Goal: Task Accomplishment & Management: Manage account settings

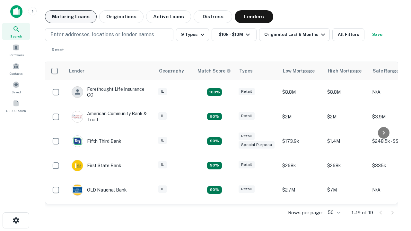
click at [71, 17] on button "Maturing Loans" at bounding box center [71, 16] width 52 height 13
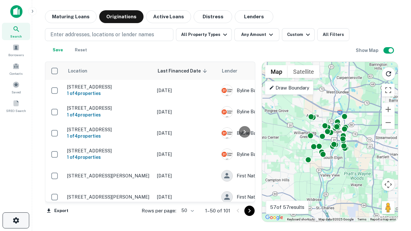
click at [16, 220] on icon "button" at bounding box center [16, 221] width 8 height 8
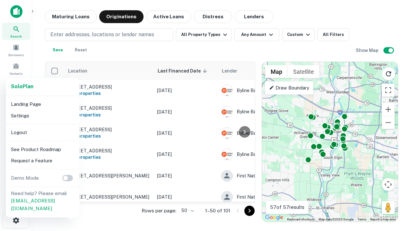
click at [42, 132] on li "Logout" at bounding box center [42, 133] width 69 height 12
